Goal: Task Accomplishment & Management: Use online tool/utility

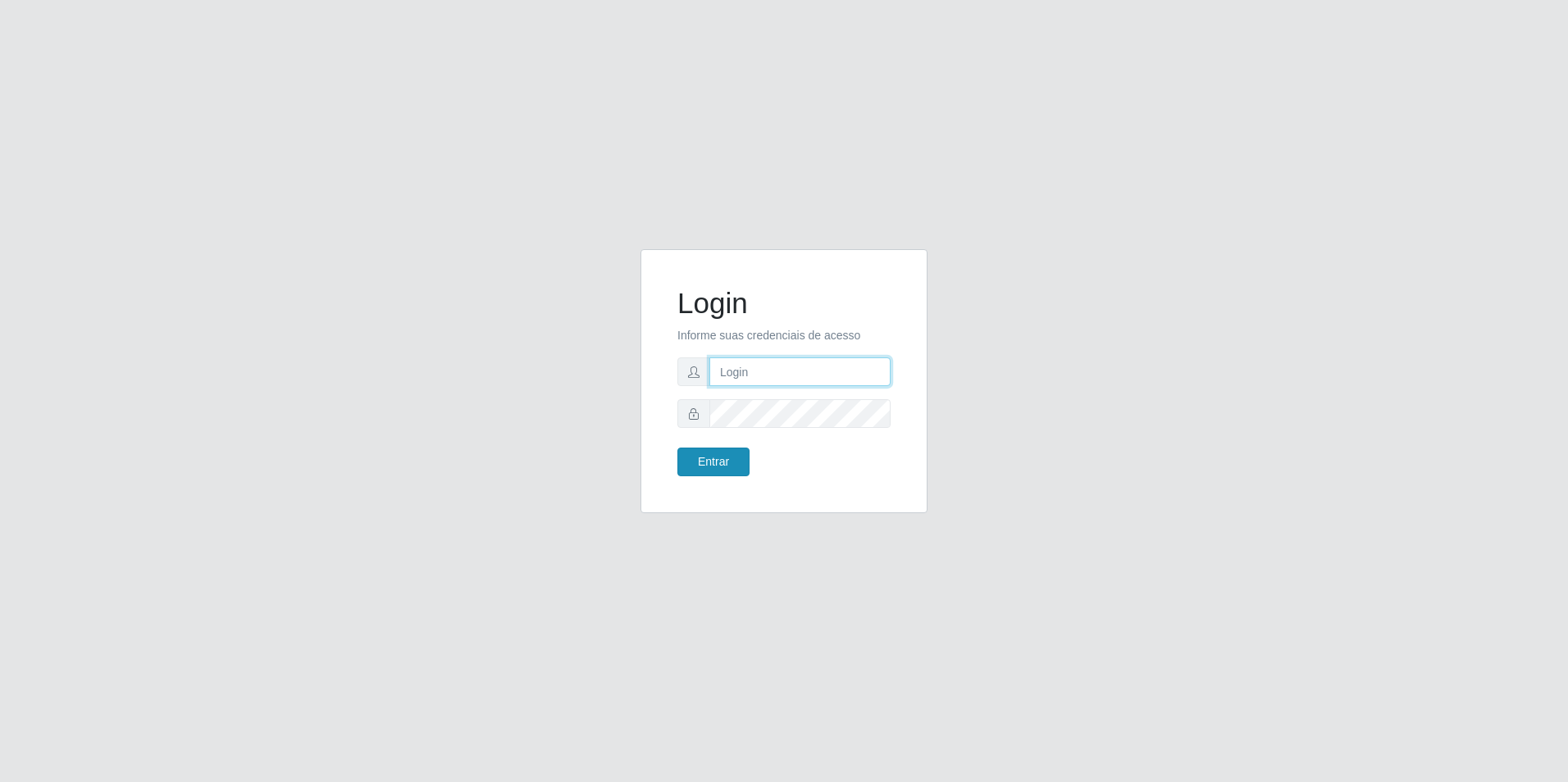
type input "[EMAIL_ADDRESS][DOMAIN_NAME]"
click at [737, 451] on button "Entrar" at bounding box center [713, 462] width 72 height 29
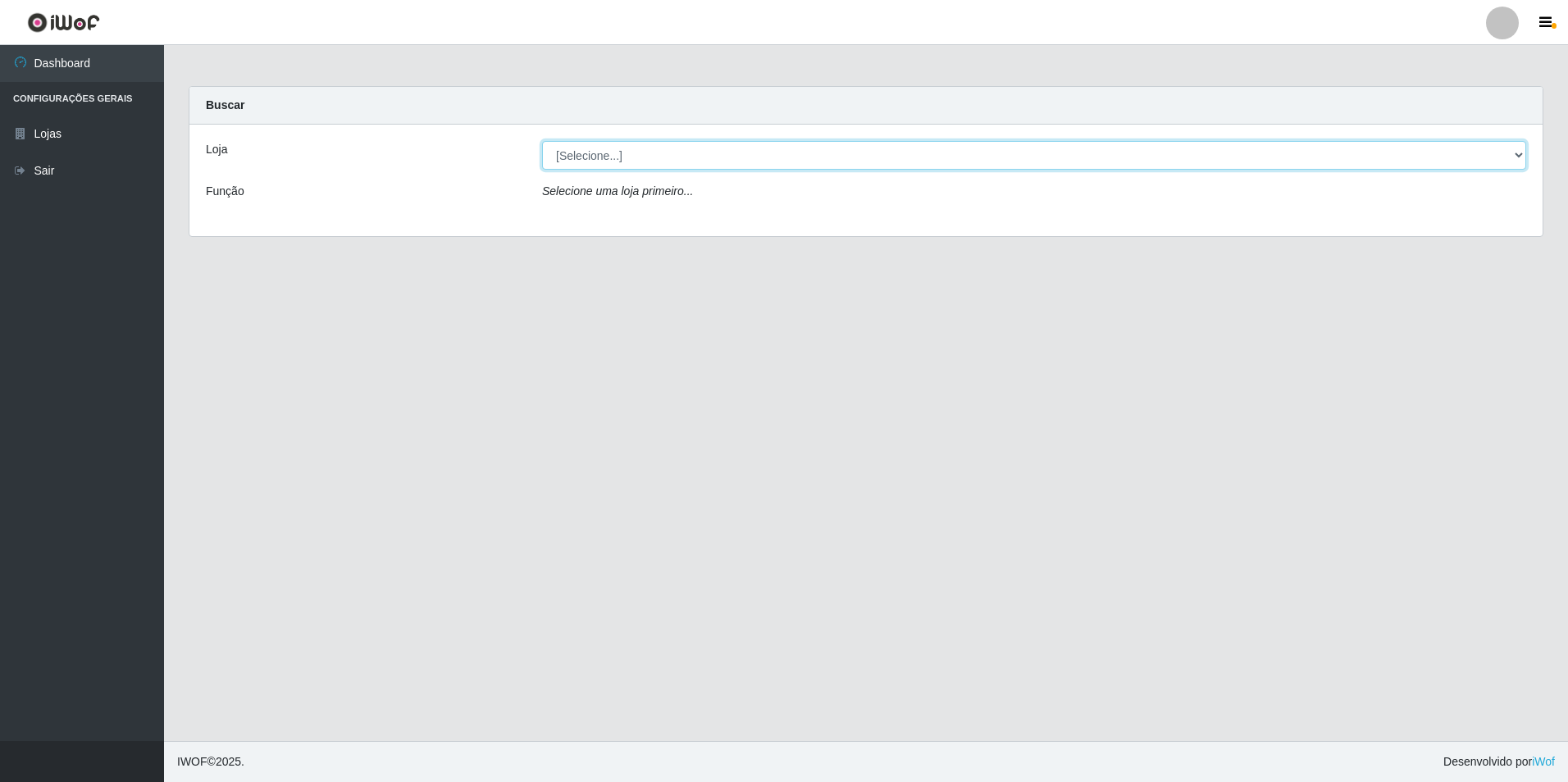
click at [766, 160] on select "[Selecione...] Extrabom - Loja 57 Anchieta" at bounding box center [1034, 156] width 984 height 29
select select "470"
click at [542, 141] on select "[Selecione...] Extrabom - Loja 57 Anchieta" at bounding box center [1034, 156] width 984 height 29
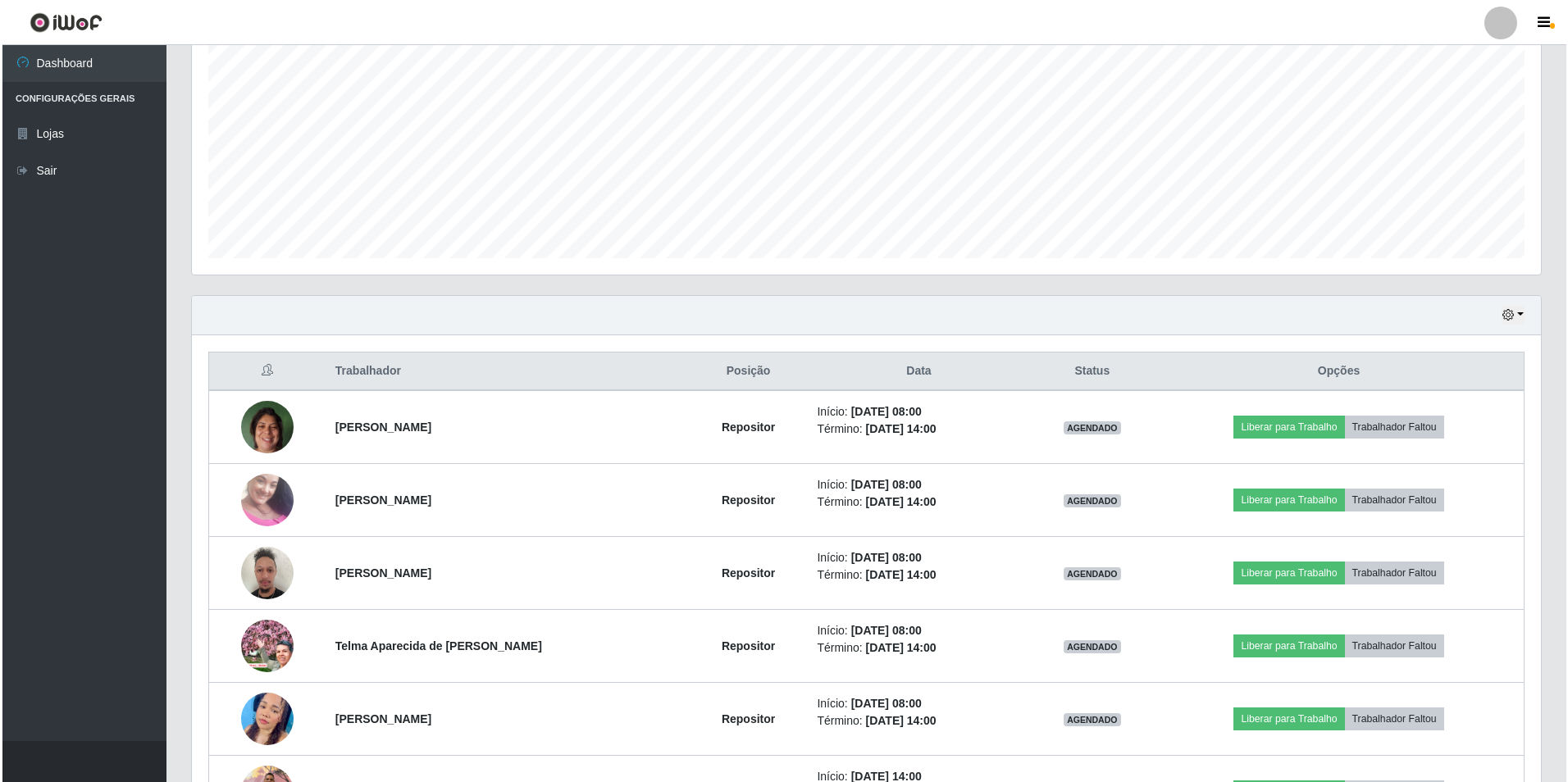
scroll to position [409, 0]
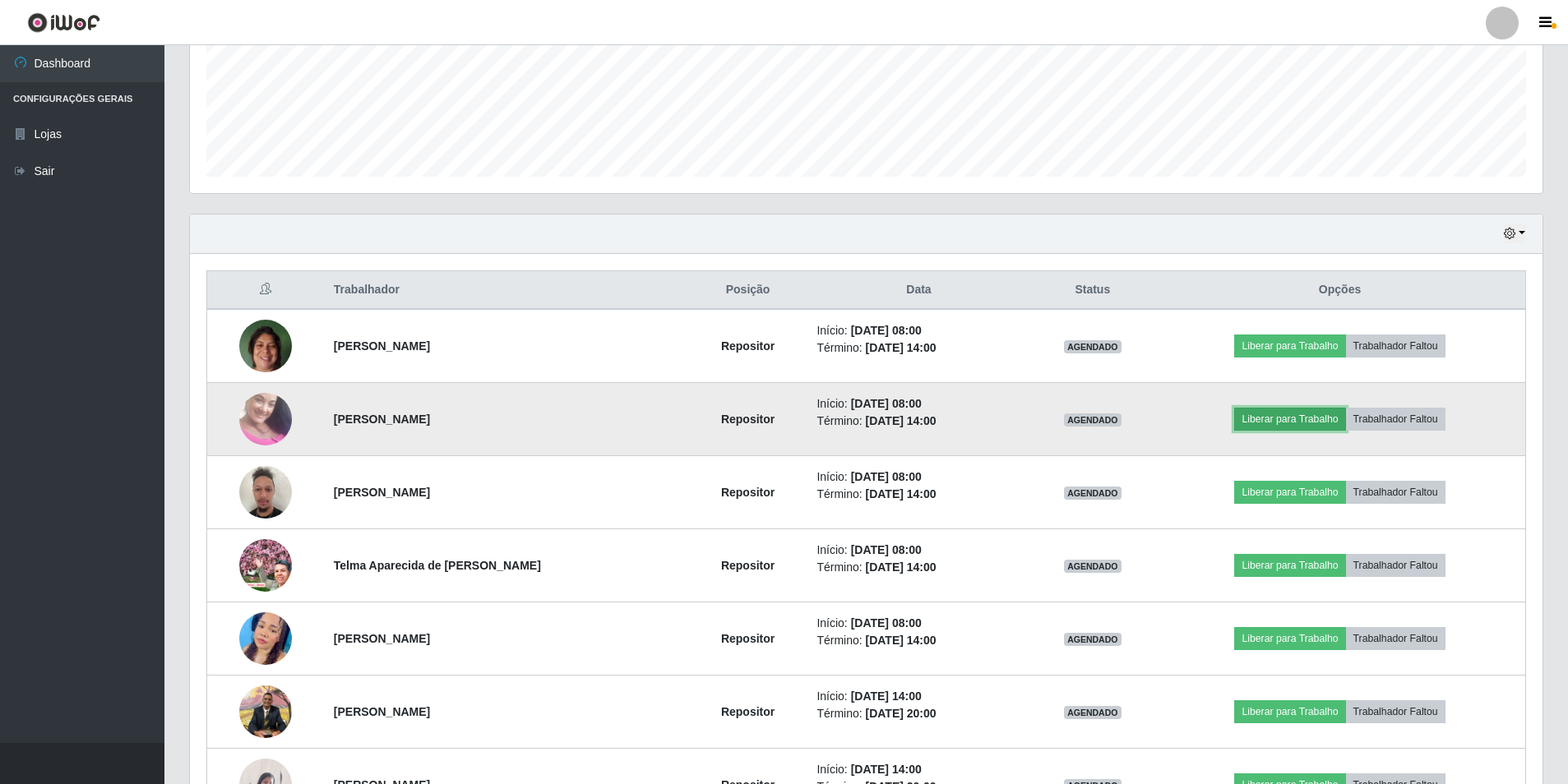
click at [1311, 422] on button "Liberar para Trabalho" at bounding box center [1290, 419] width 111 height 23
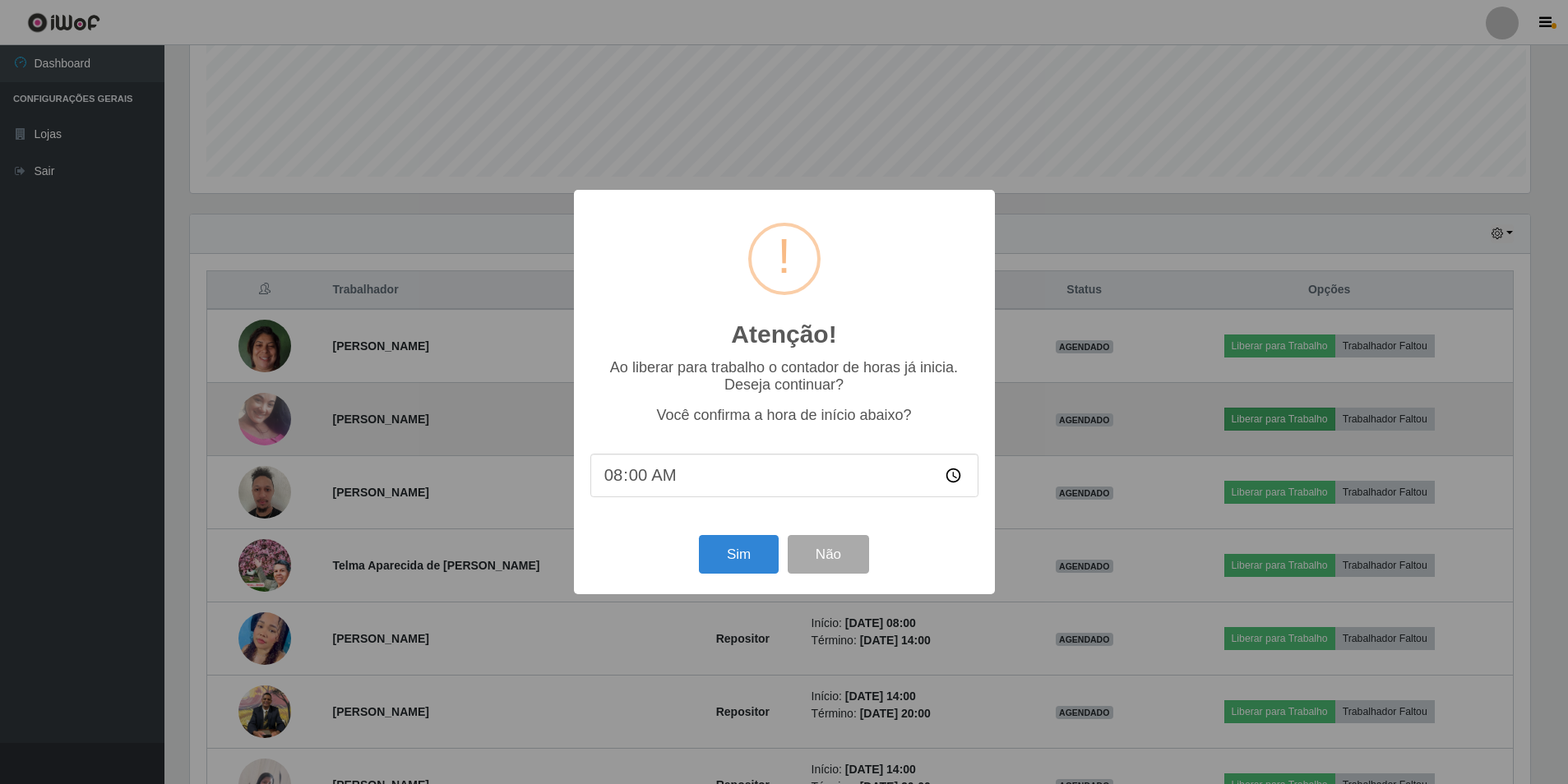
scroll to position [341, 1345]
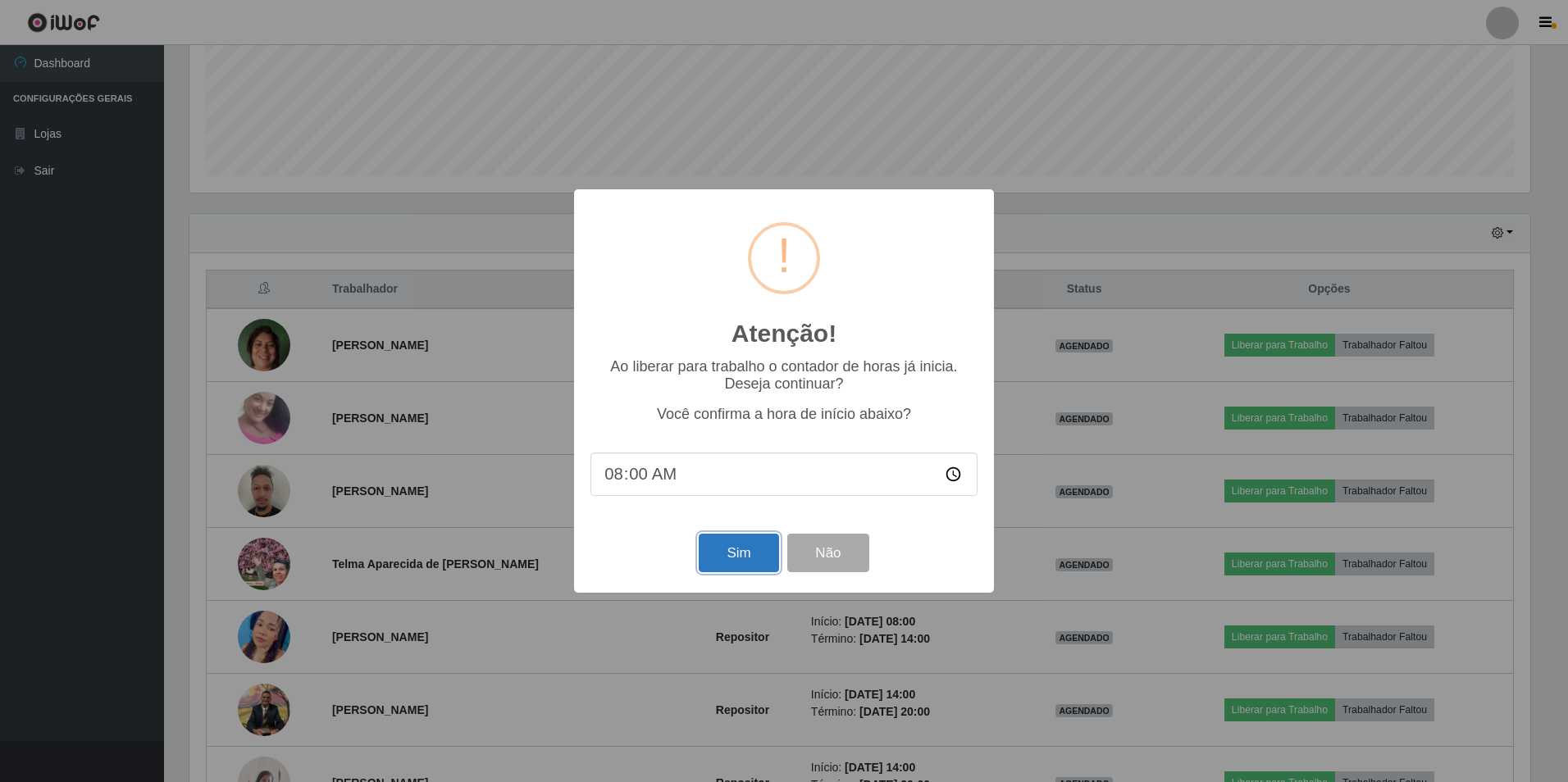
click at [752, 556] on button "Sim" at bounding box center [738, 553] width 80 height 39
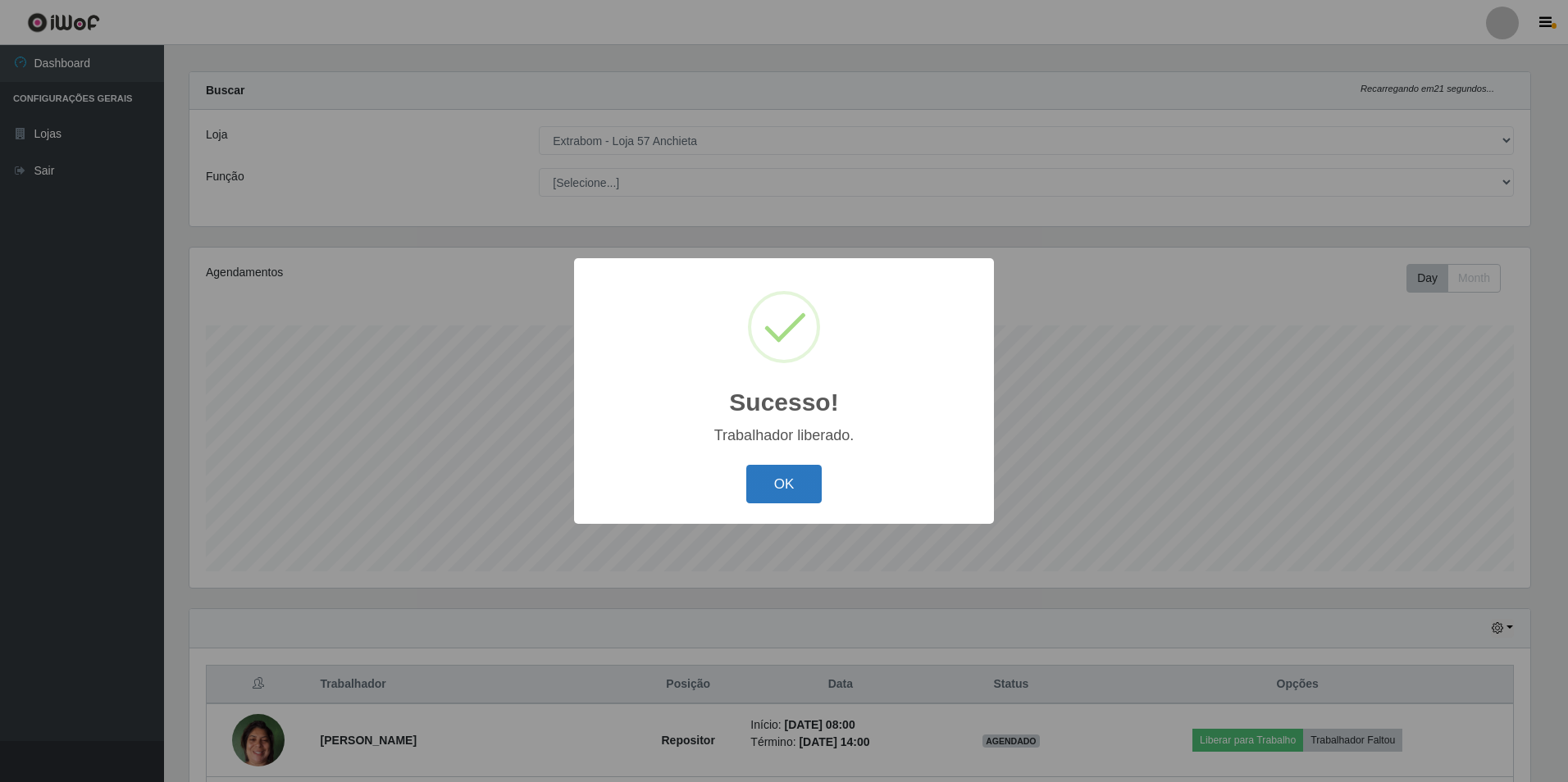
click at [796, 483] on button "OK" at bounding box center [784, 484] width 76 height 39
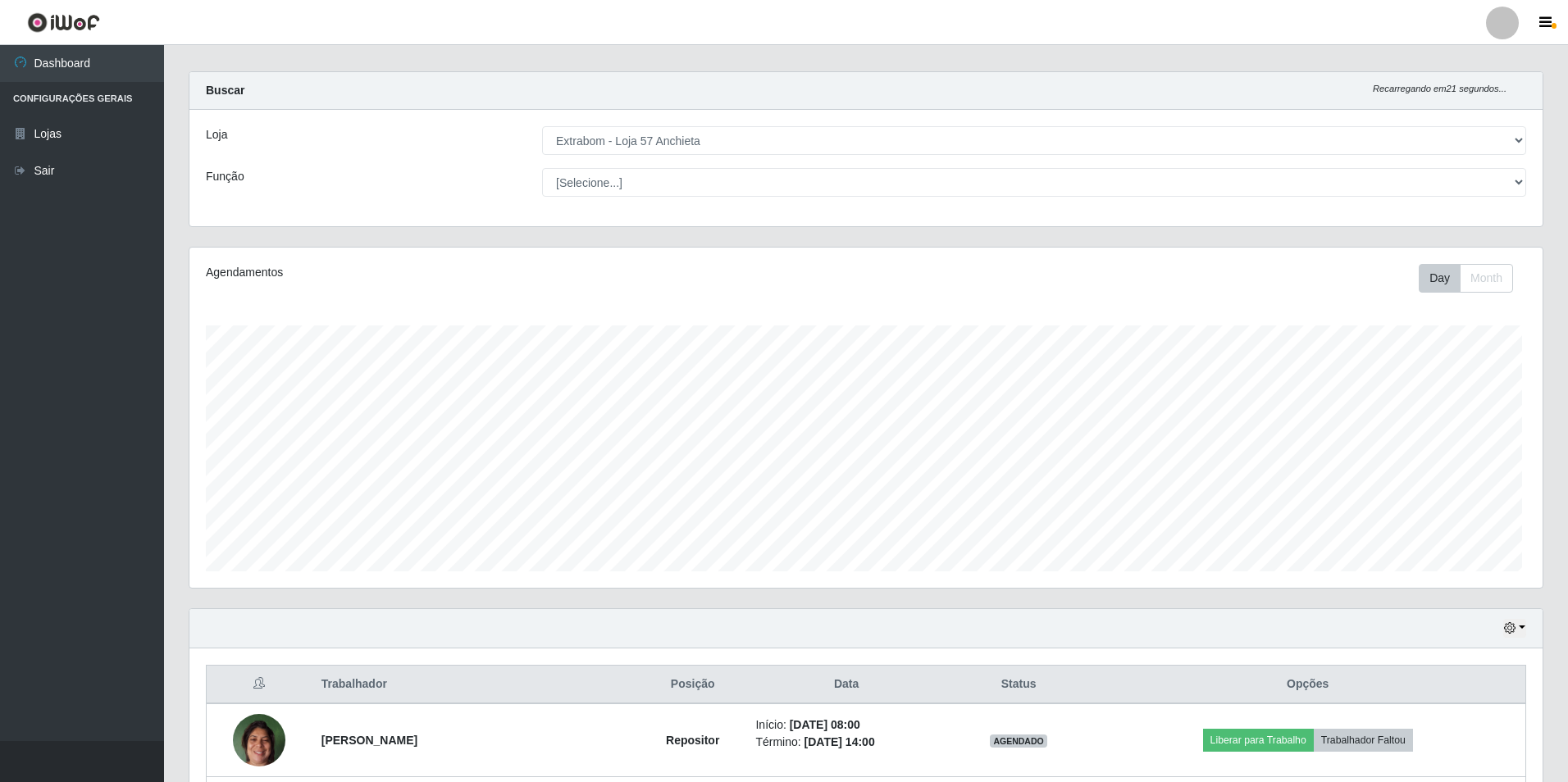
scroll to position [340, 1349]
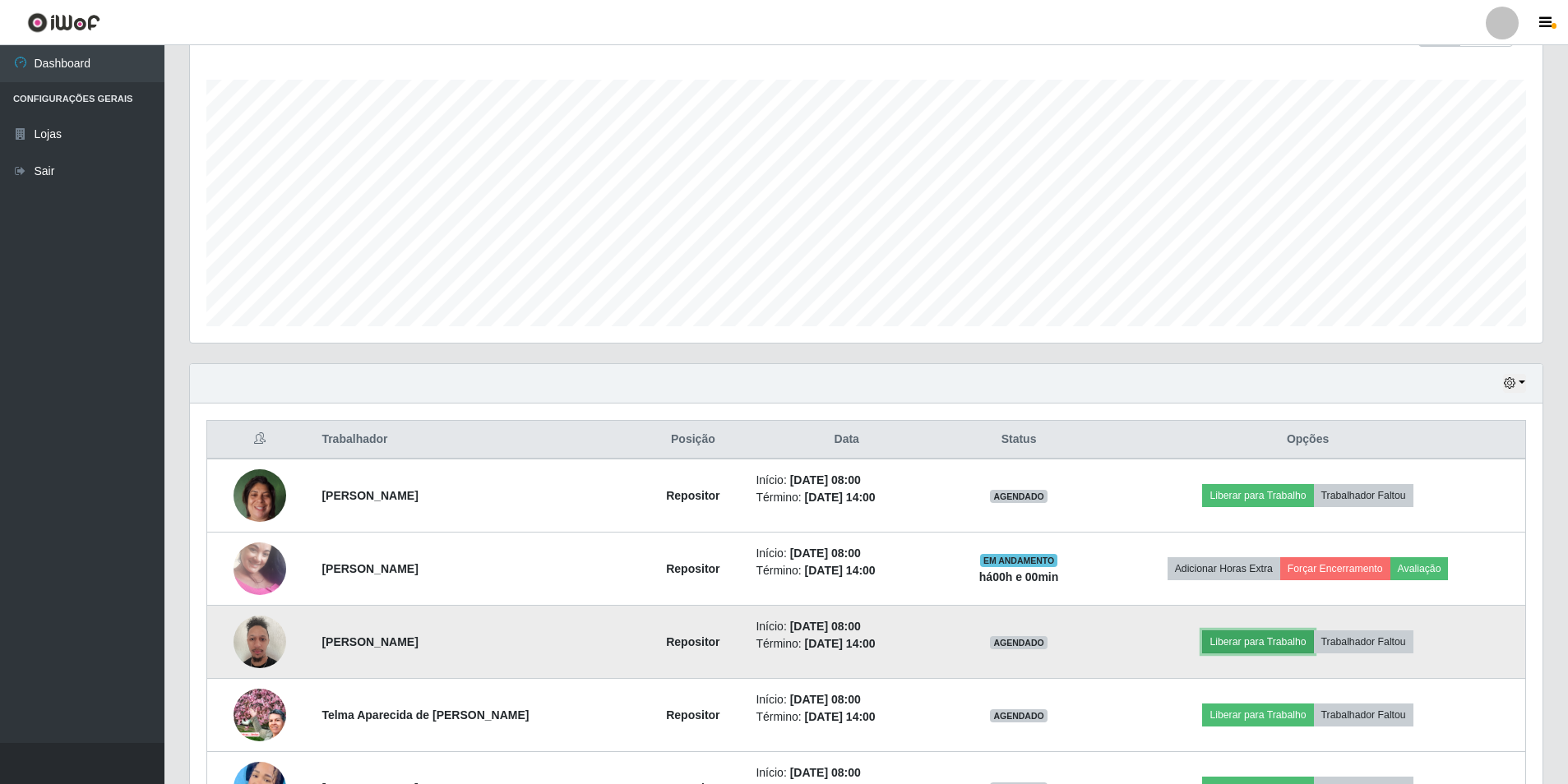
click at [1235, 641] on button "Liberar para Trabalho" at bounding box center [1258, 643] width 111 height 23
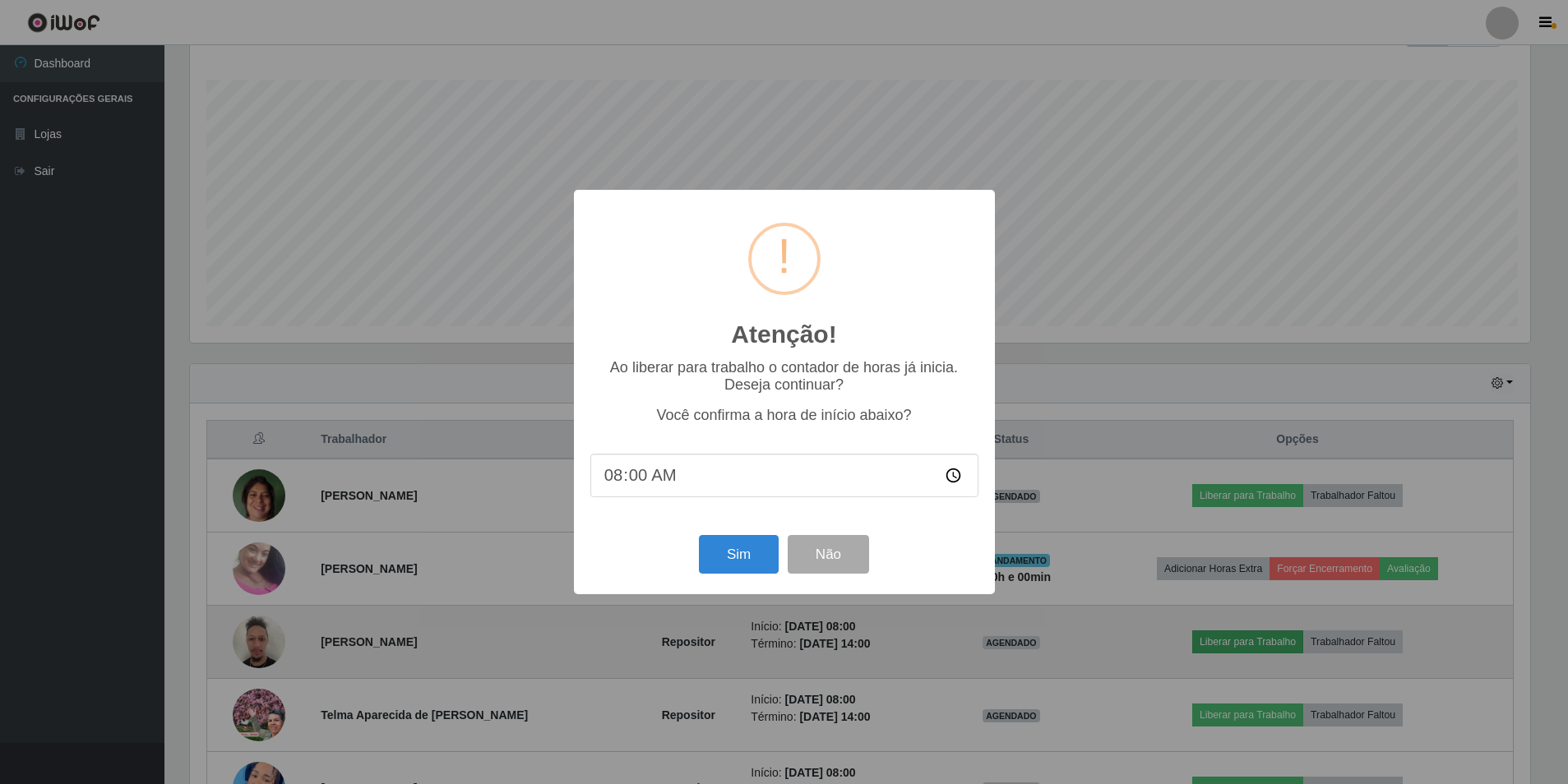
scroll to position [341, 1345]
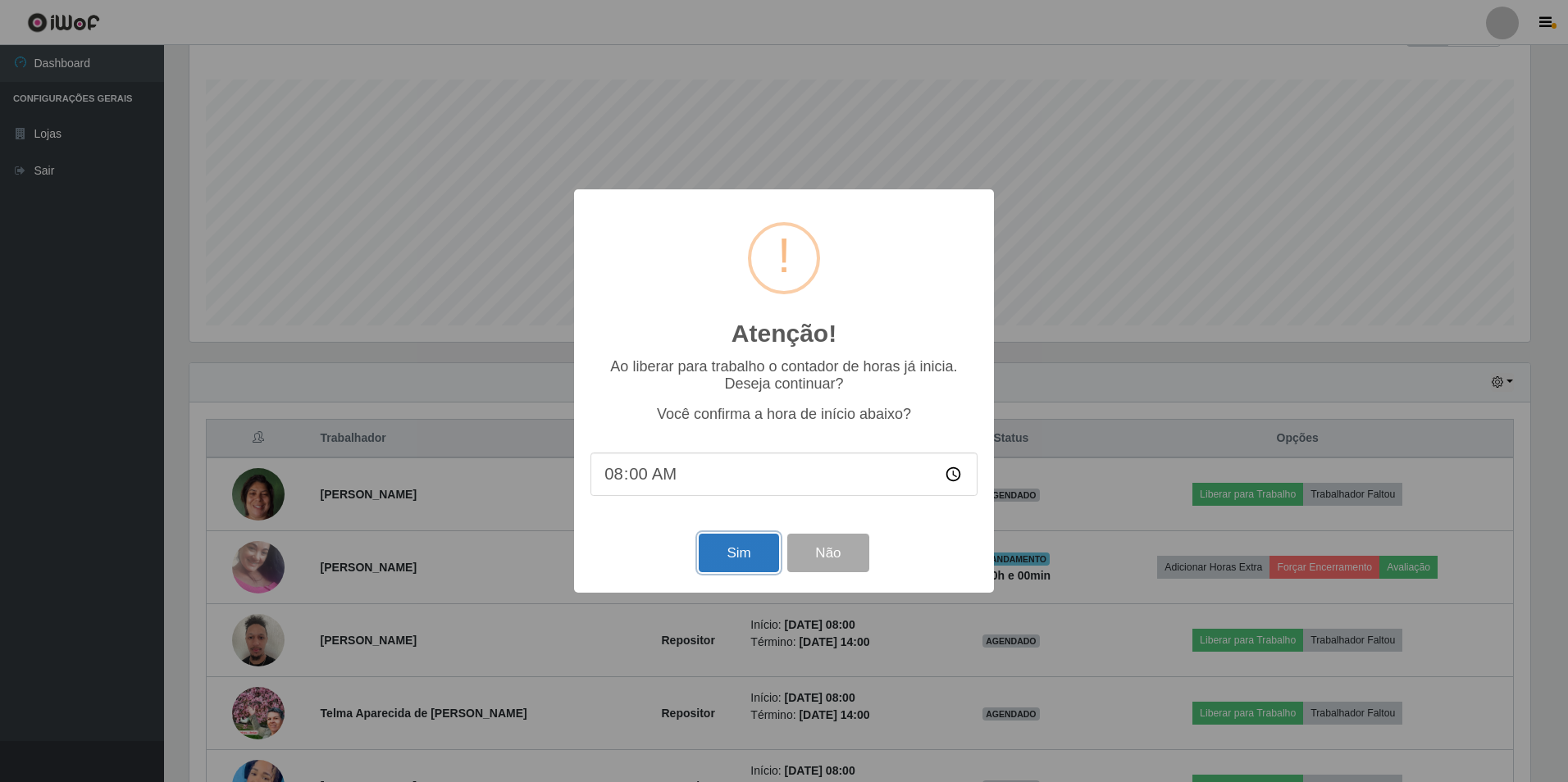
click at [741, 559] on button "Sim" at bounding box center [738, 553] width 80 height 39
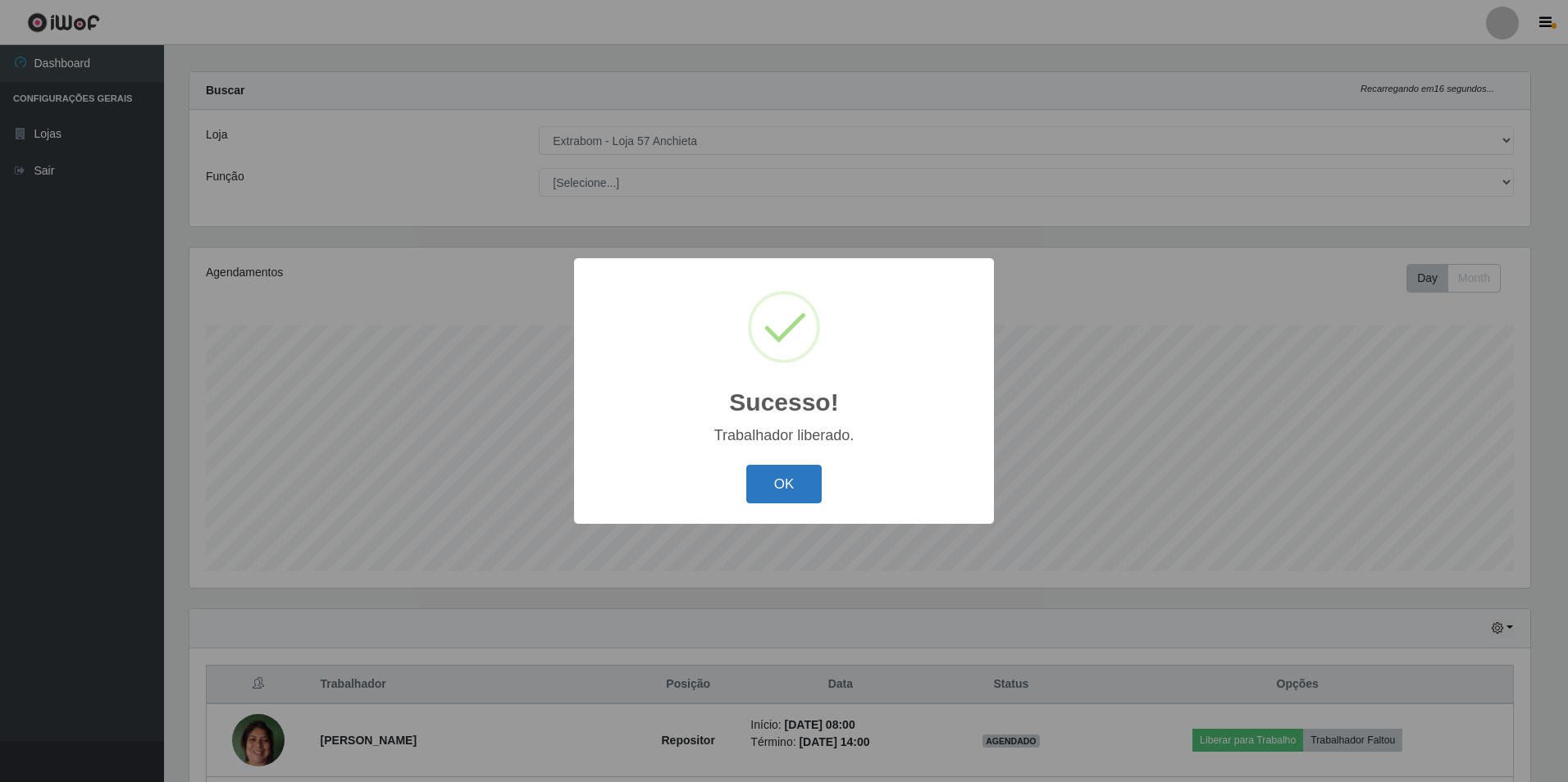
click at [805, 479] on button "OK" at bounding box center [784, 484] width 76 height 39
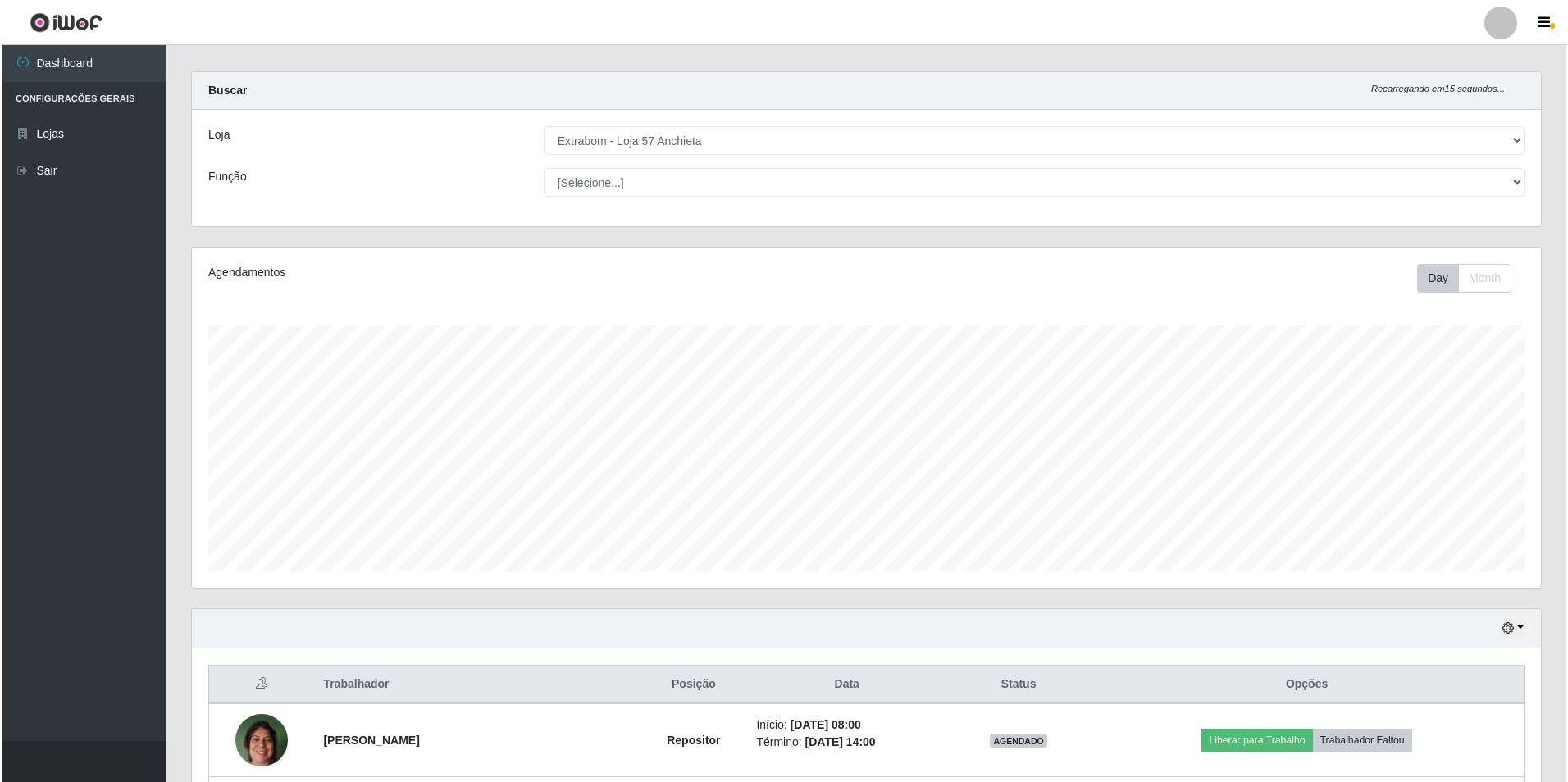
scroll to position [179, 0]
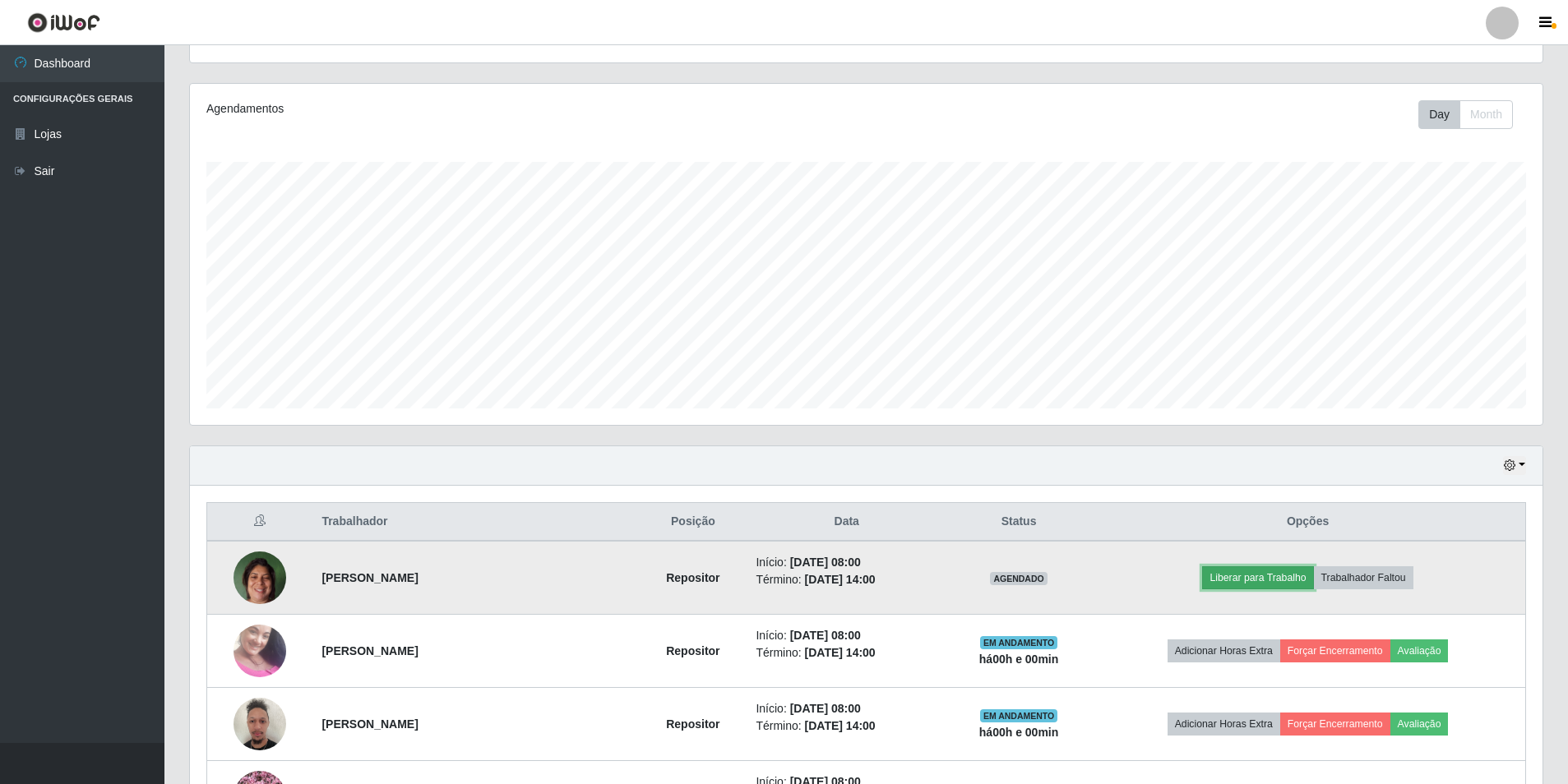
click at [1236, 584] on button "Liberar para Trabalho" at bounding box center [1258, 578] width 111 height 23
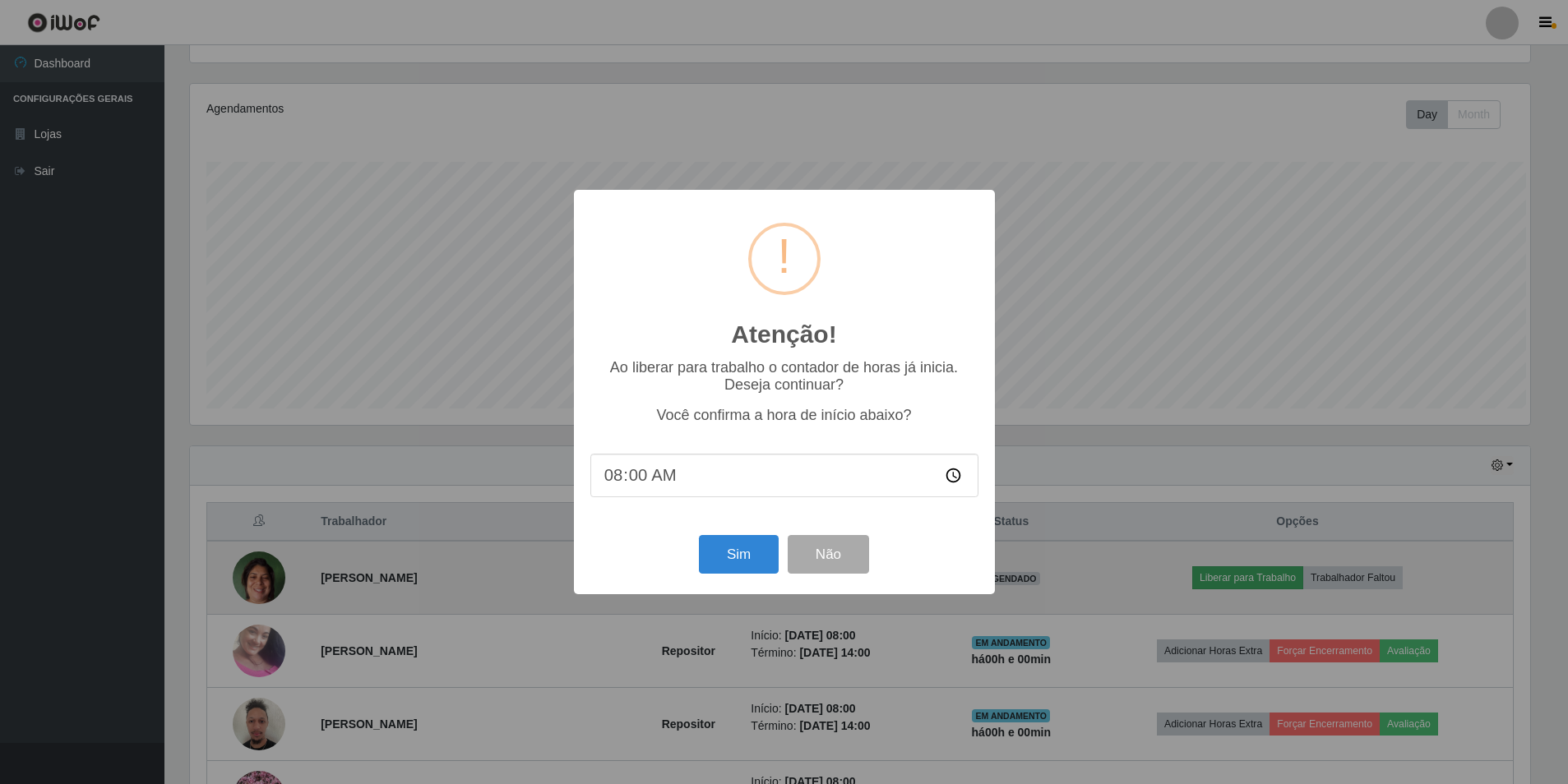
scroll to position [341, 1345]
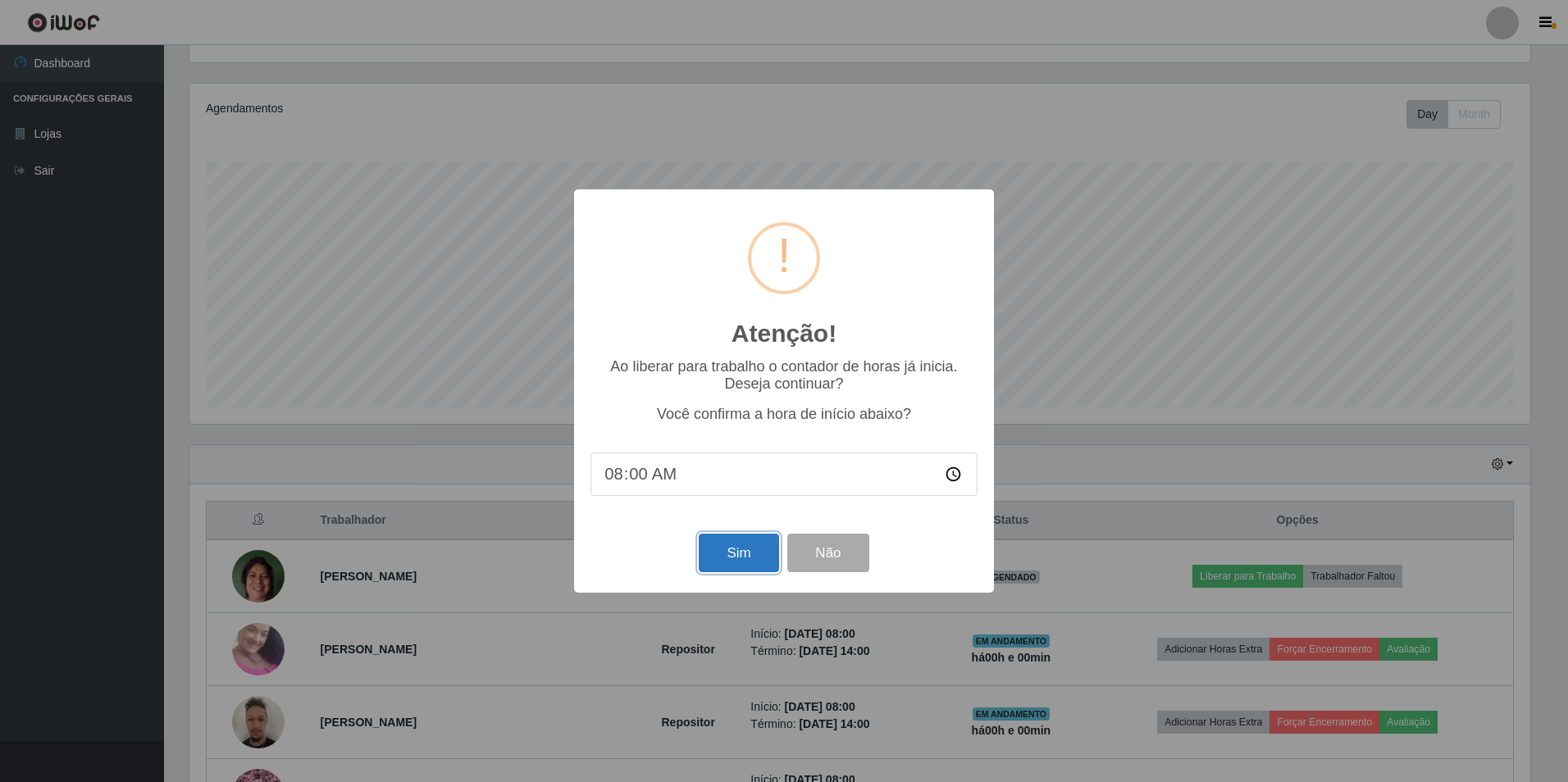
click at [716, 550] on button "Sim" at bounding box center [738, 553] width 80 height 39
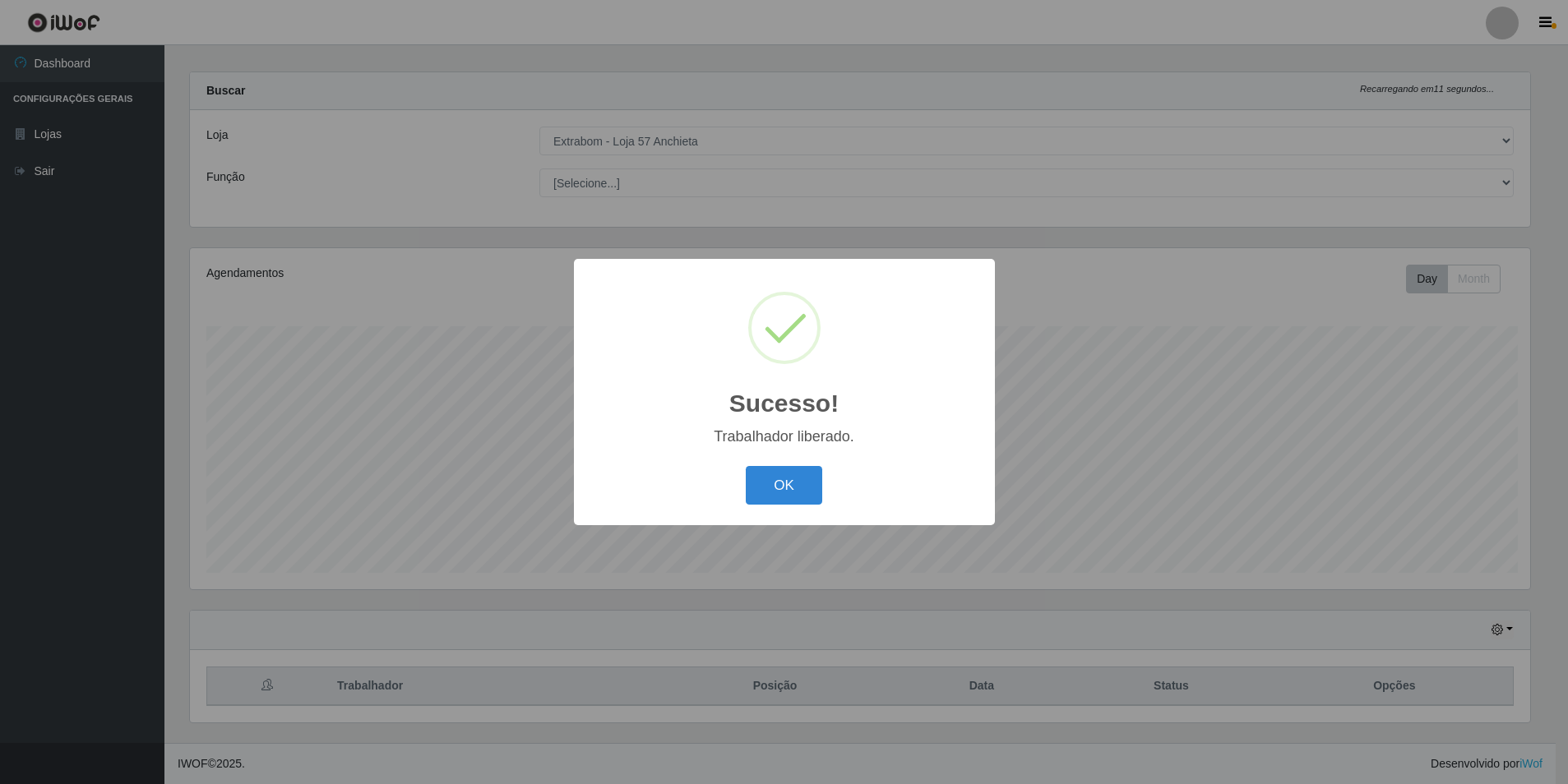
scroll to position [0, 0]
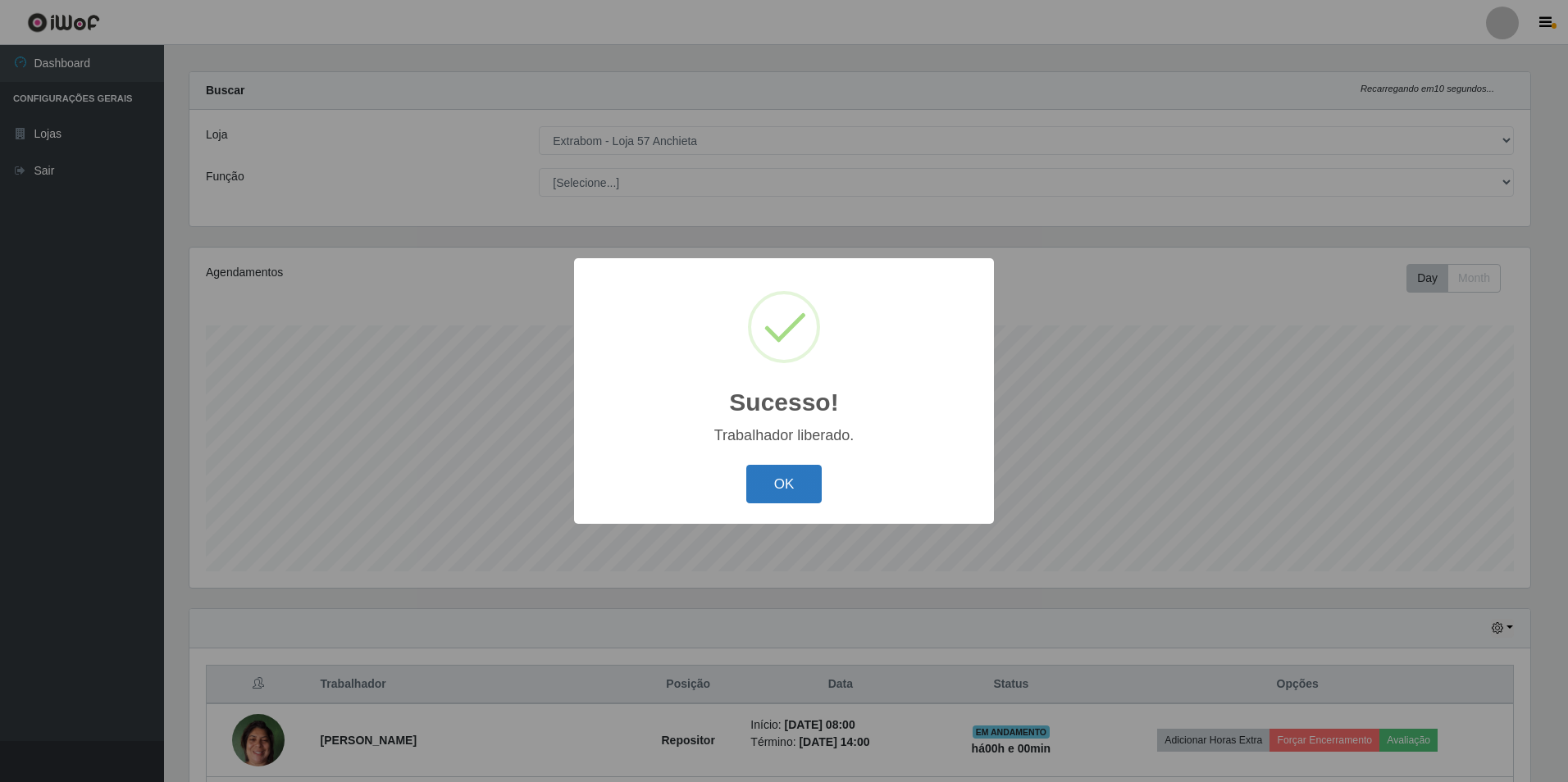
click at [766, 474] on button "OK" at bounding box center [784, 484] width 76 height 39
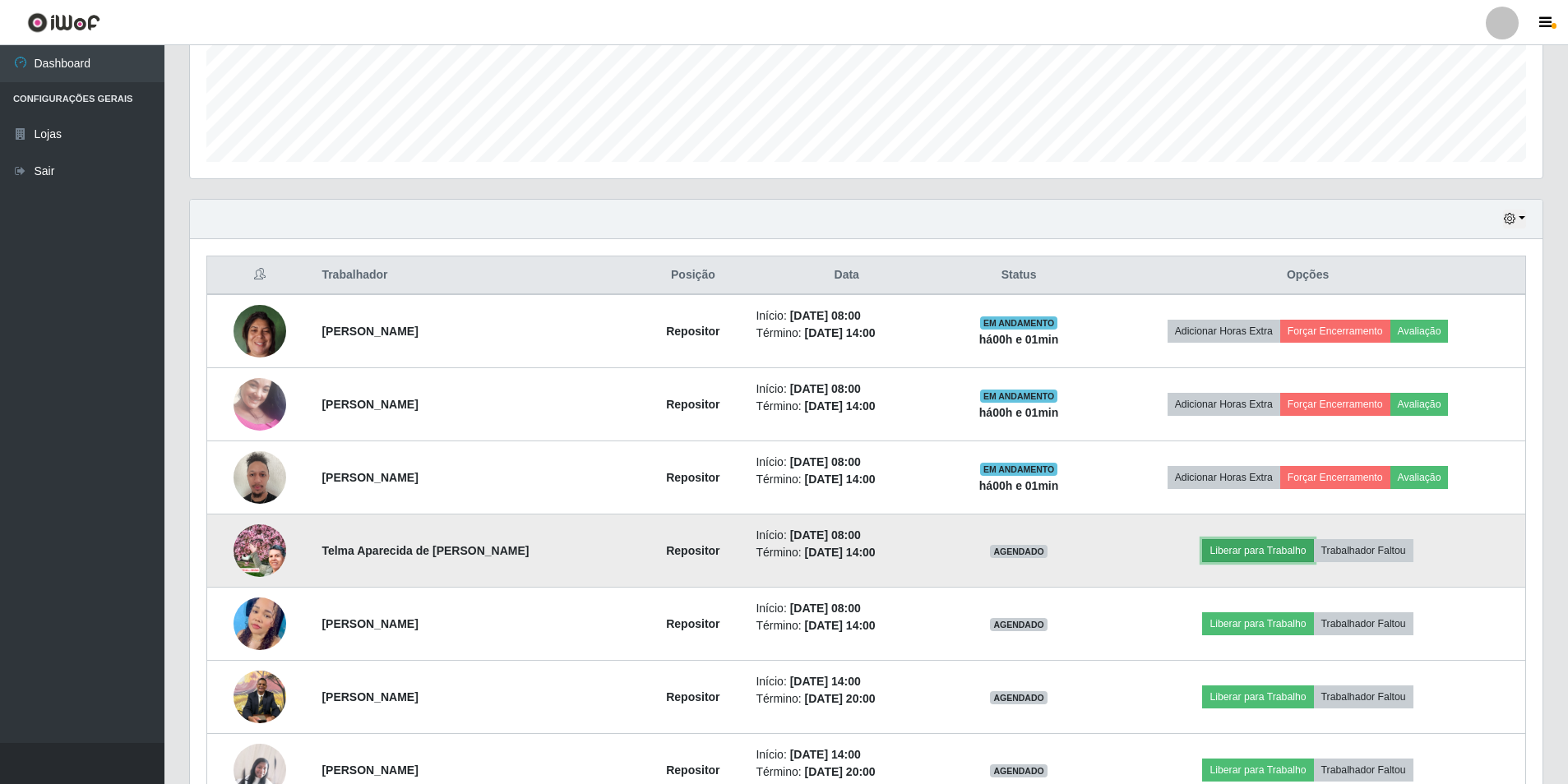
click at [1265, 547] on button "Liberar para Trabalho" at bounding box center [1258, 551] width 111 height 23
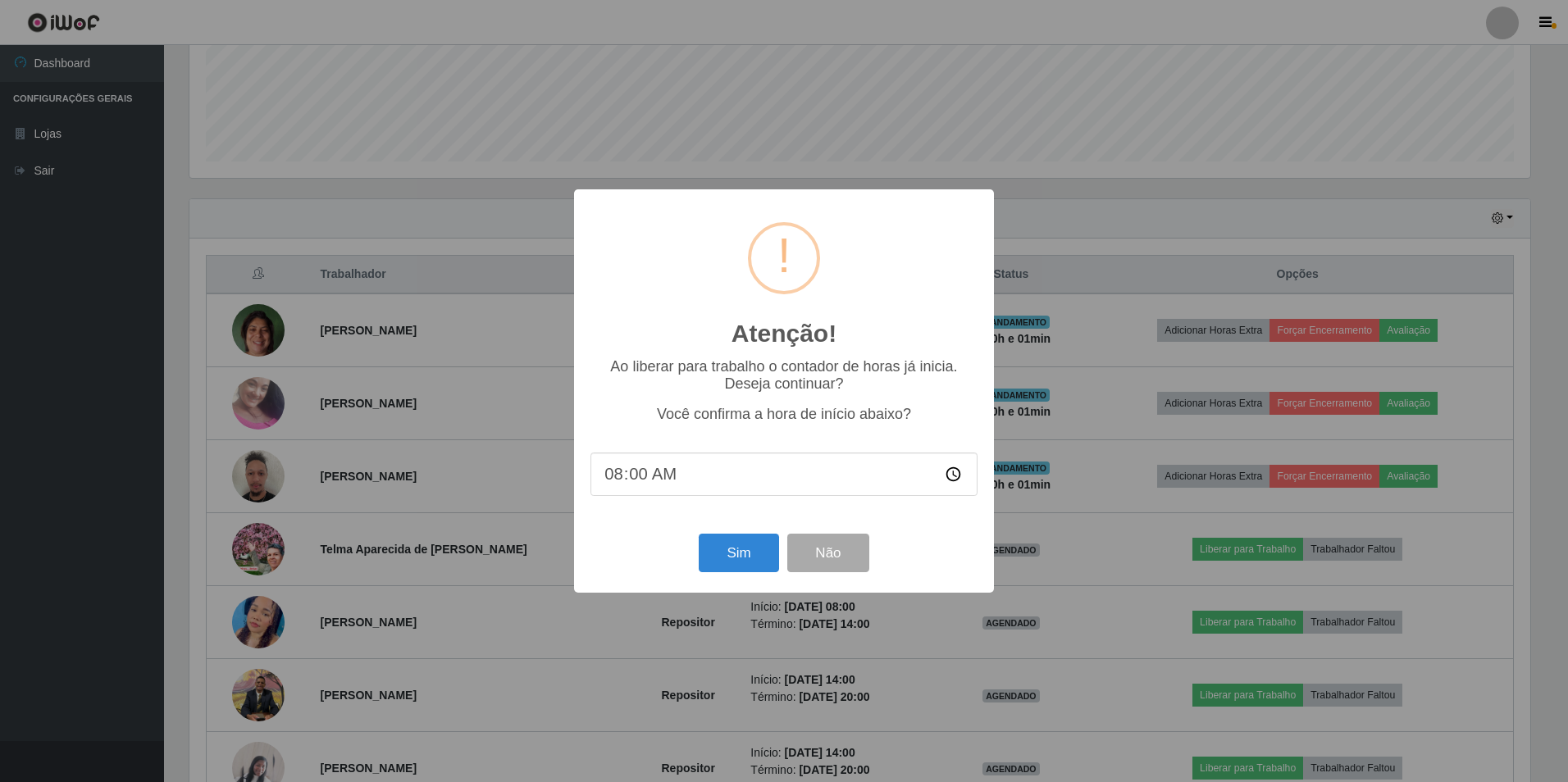
click at [631, 474] on input "08:00" at bounding box center [784, 474] width 387 height 44
type input "08:02"
click at [723, 550] on button "Sim" at bounding box center [738, 553] width 80 height 39
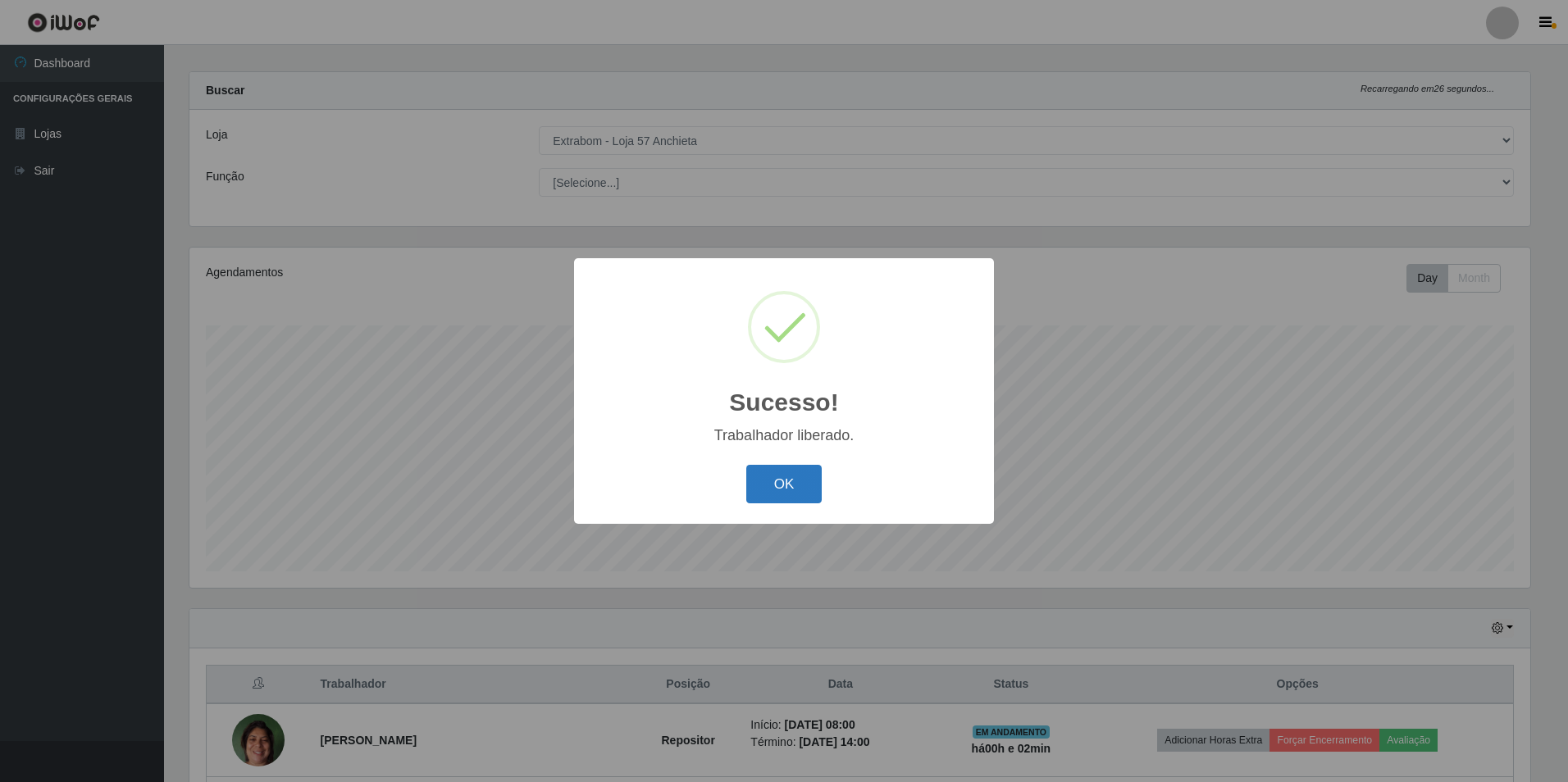
click at [749, 486] on button "OK" at bounding box center [784, 484] width 76 height 39
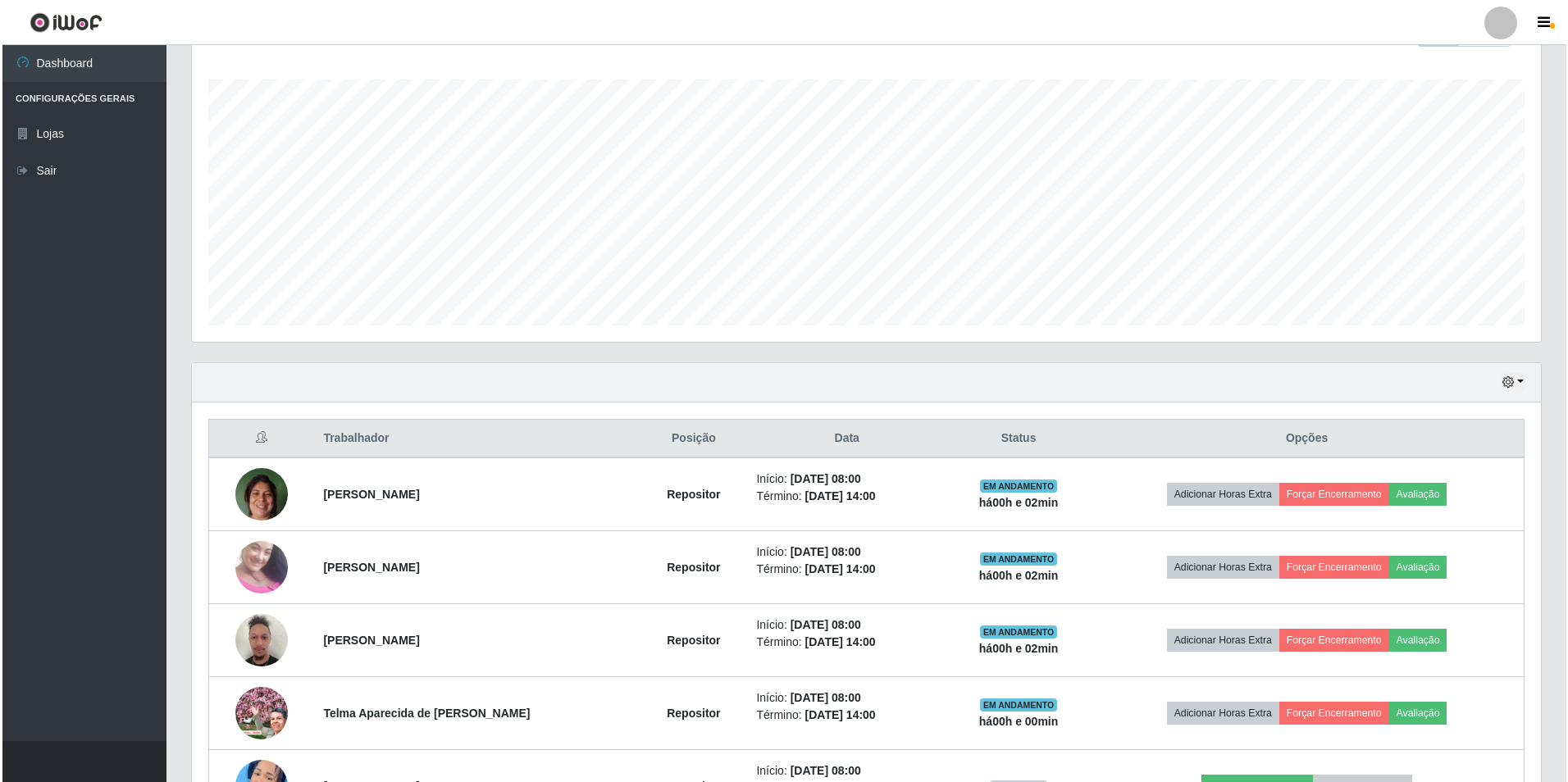
scroll to position [507, 0]
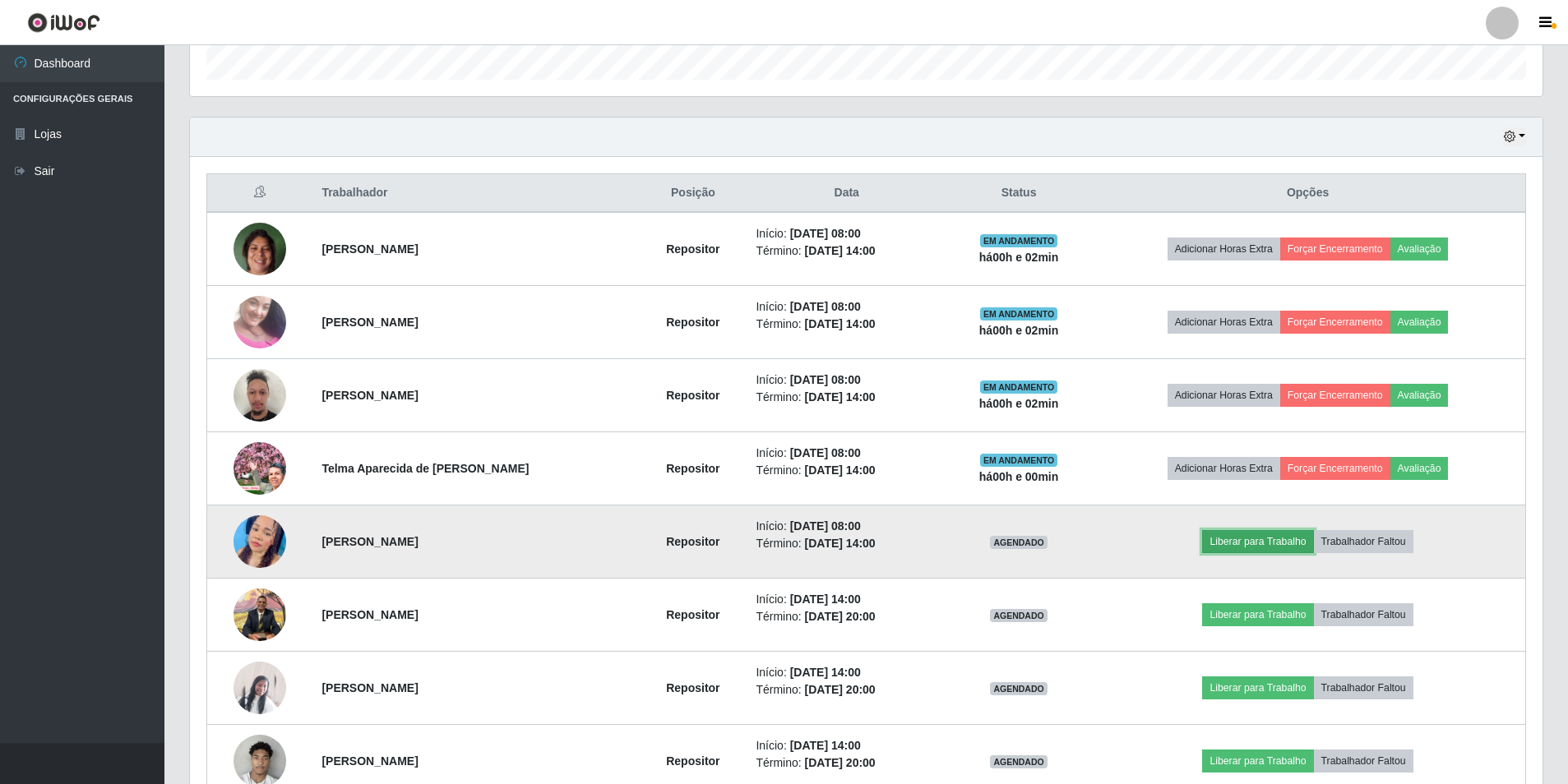
click at [1268, 538] on button "Liberar para Trabalho" at bounding box center [1258, 542] width 111 height 23
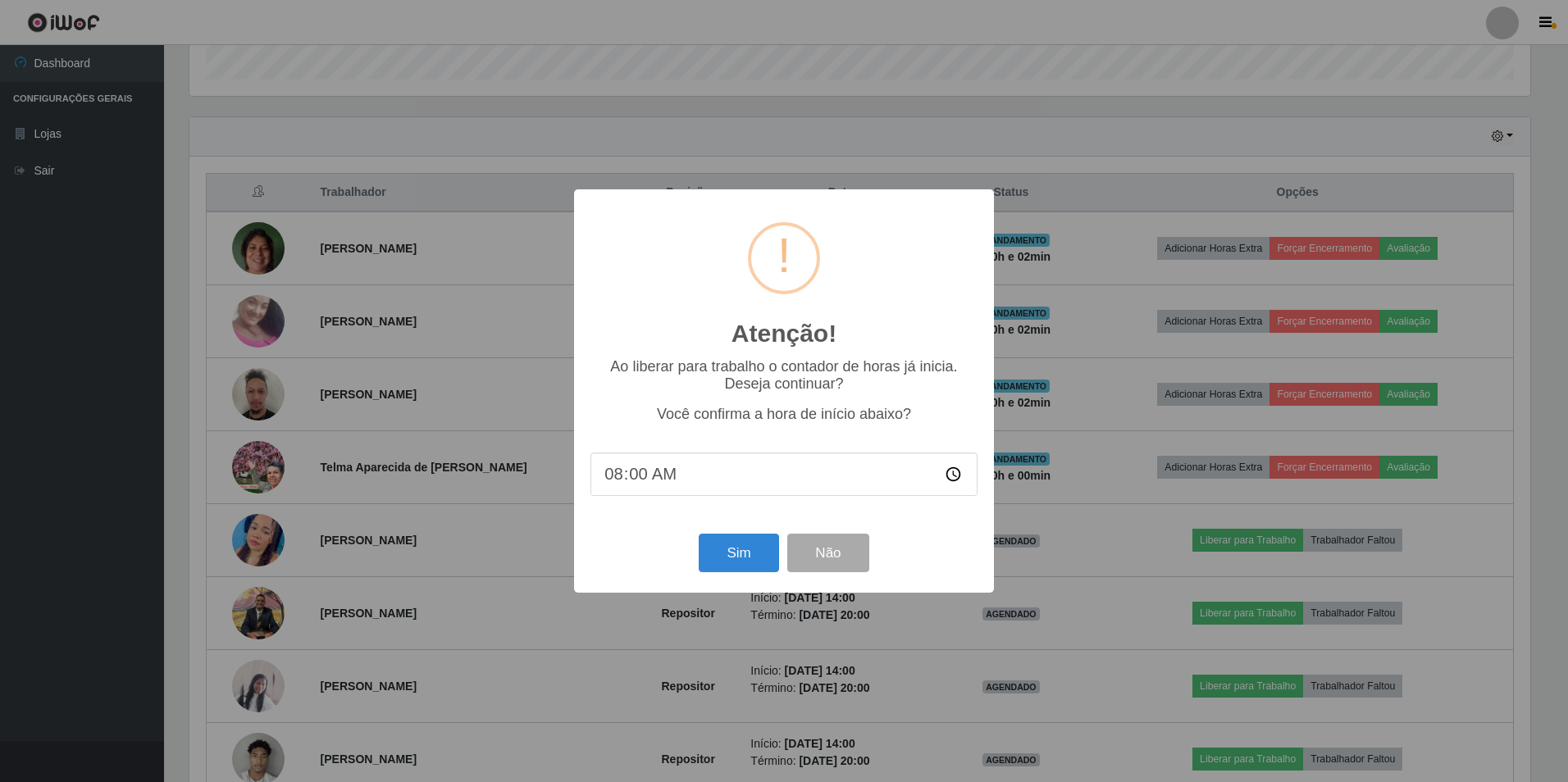
click at [641, 476] on input "08:00" at bounding box center [784, 474] width 387 height 44
type input "08:02"
click at [733, 549] on button "Sim" at bounding box center [738, 553] width 80 height 39
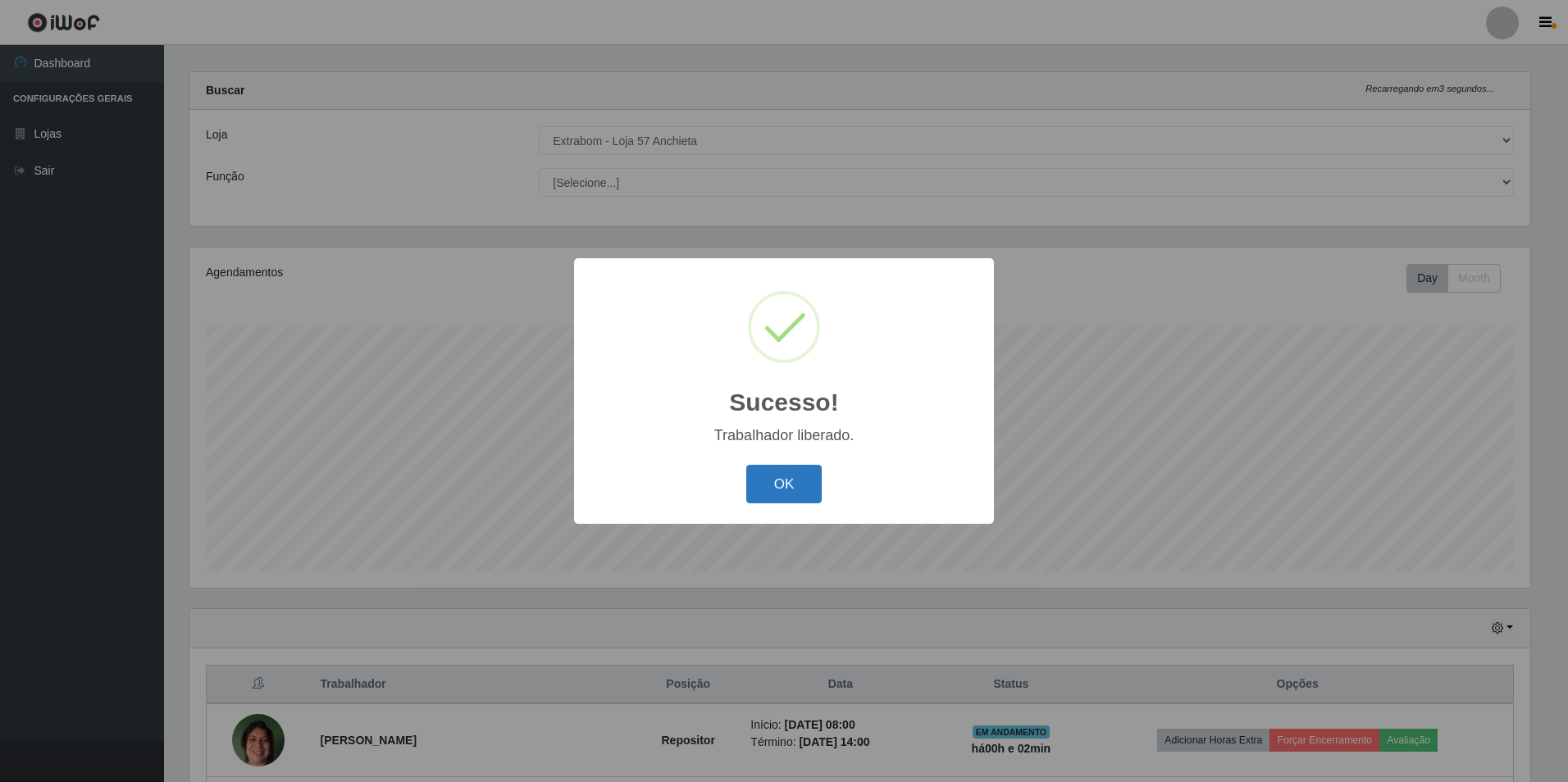
click at [767, 478] on button "OK" at bounding box center [784, 484] width 76 height 39
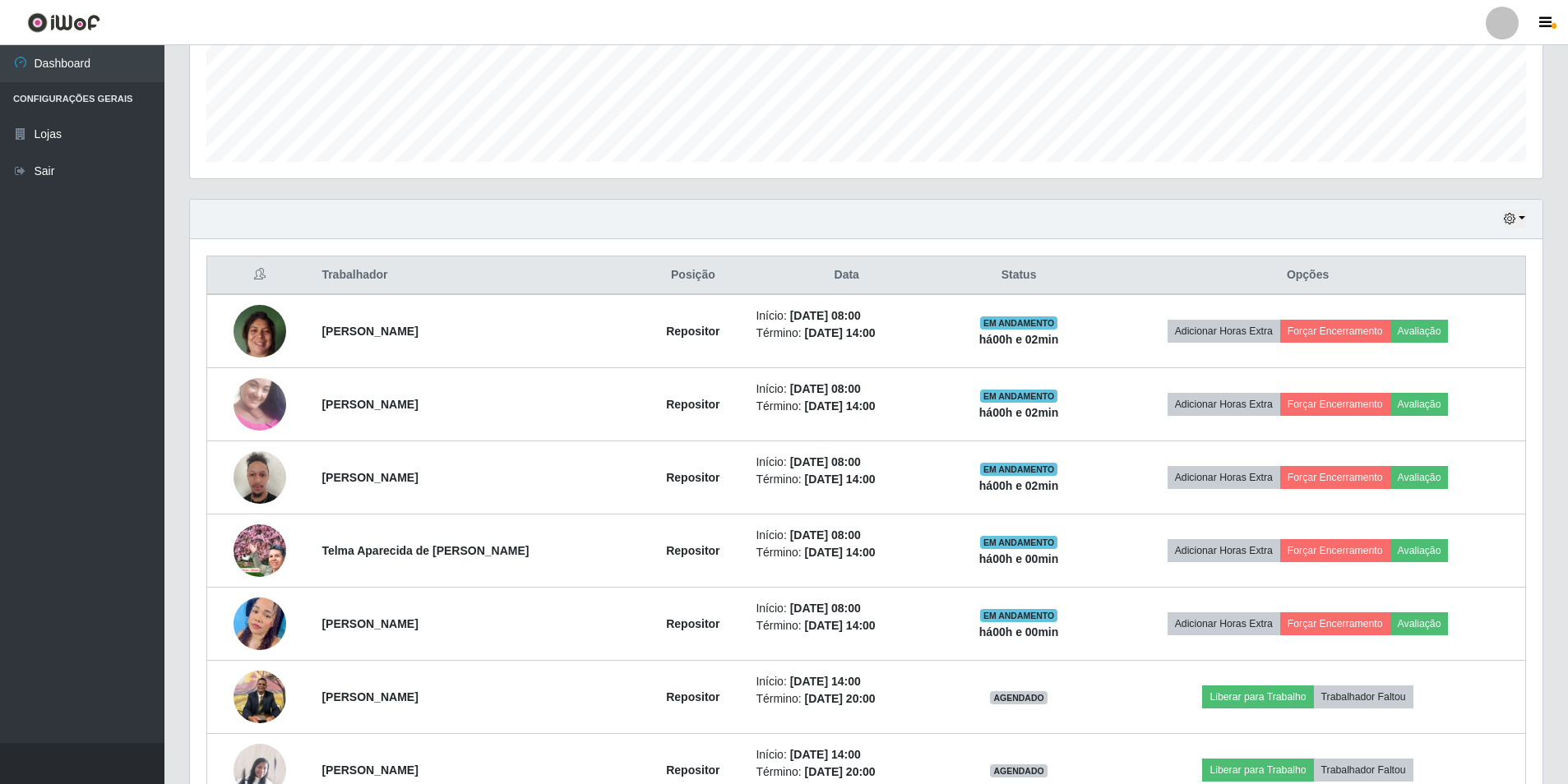
scroll to position [590, 0]
